Goal: Information Seeking & Learning: Learn about a topic

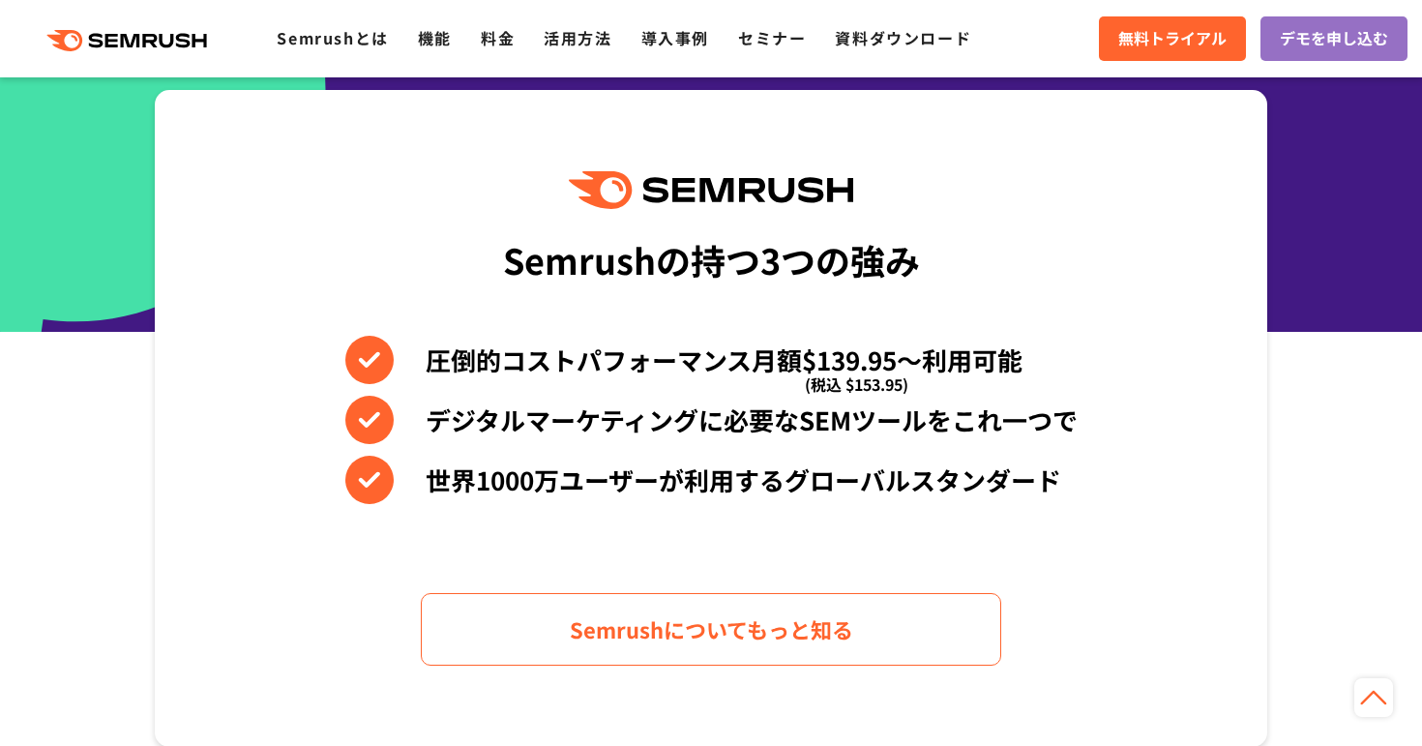
scroll to position [751, 0]
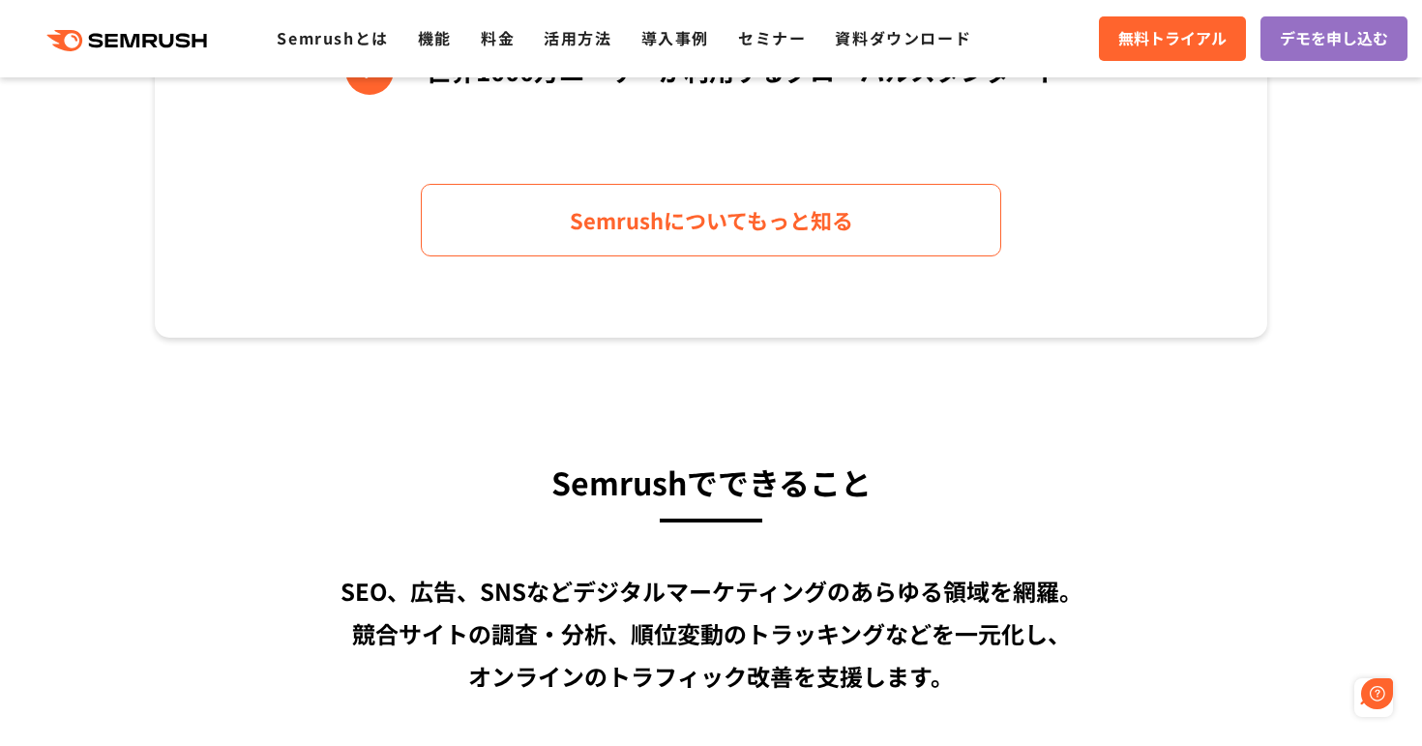
click at [165, 44] on icon ".cls {fill: #FF642D;}" at bounding box center [128, 40] width 219 height 21
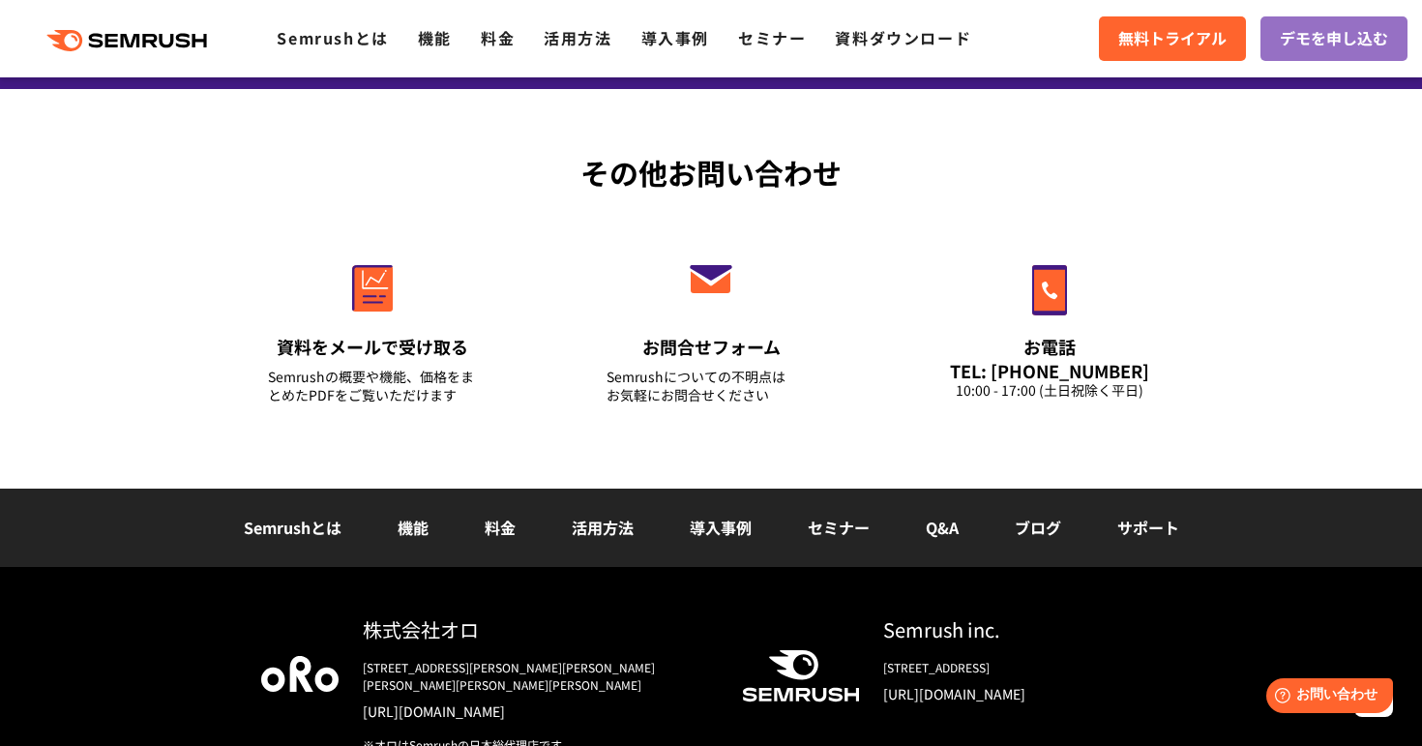
scroll to position [6791, 0]
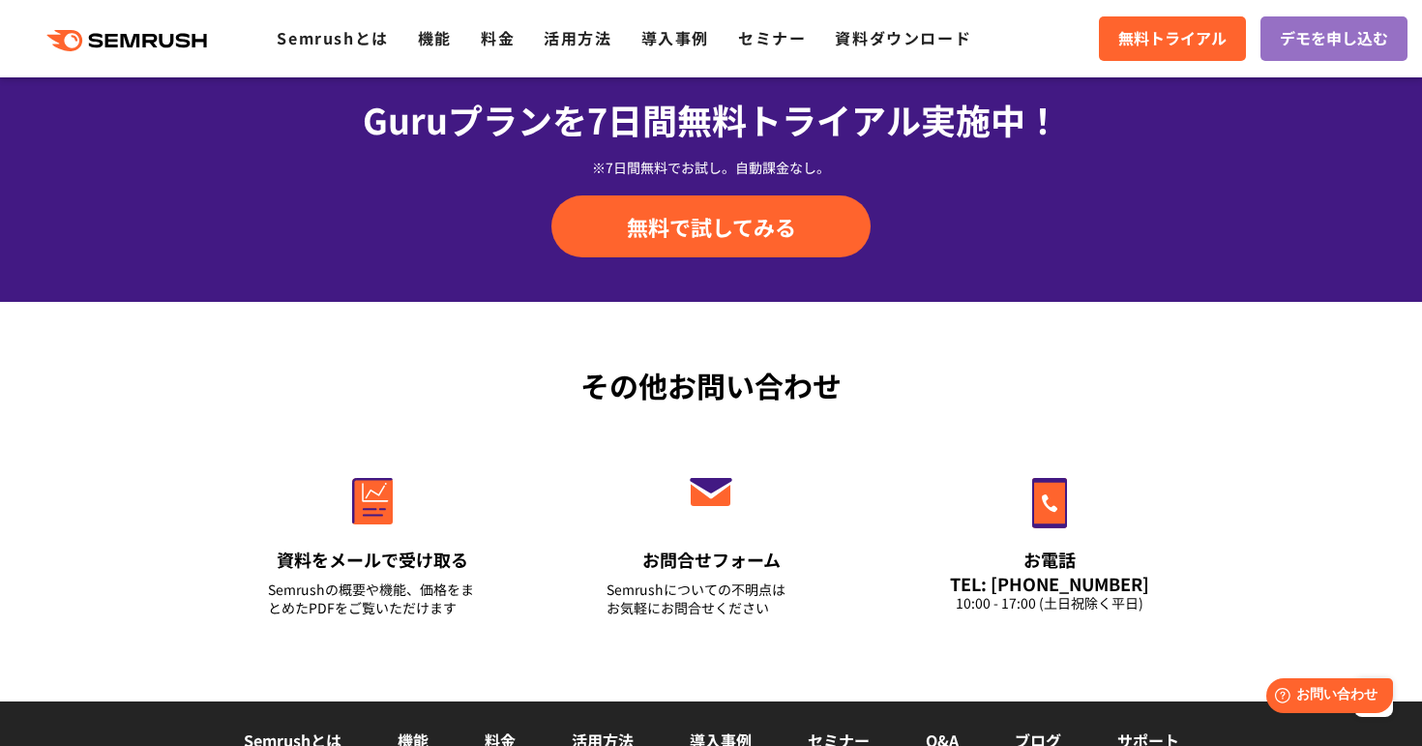
scroll to position [6563, 0]
